Goal: Task Accomplishment & Management: Complete application form

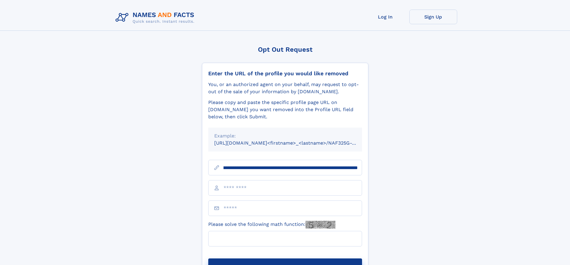
scroll to position [0, 70]
type input "**********"
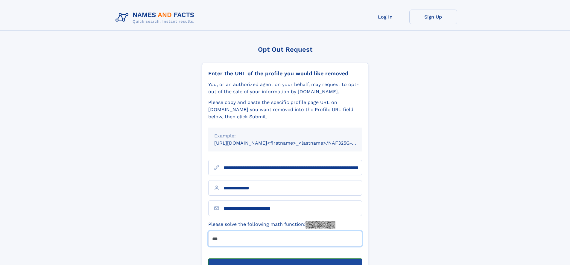
type input "***"
click at [285, 259] on button "Submit Opt Out Request" at bounding box center [285, 268] width 154 height 19
